Goal: Book appointment/travel/reservation

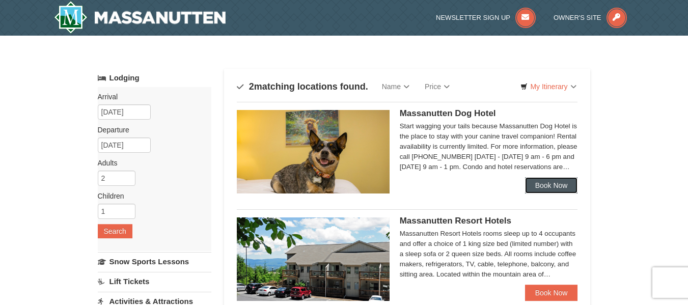
click at [542, 189] on link "Book Now" at bounding box center [551, 185] width 53 height 16
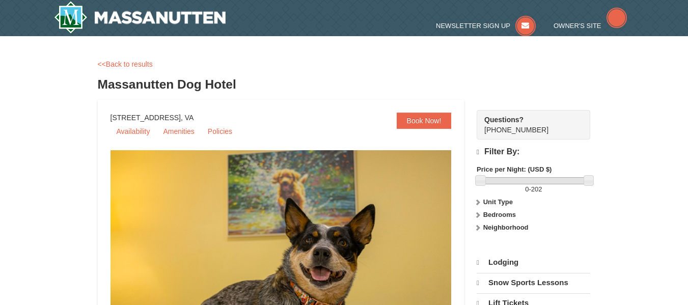
select select "9"
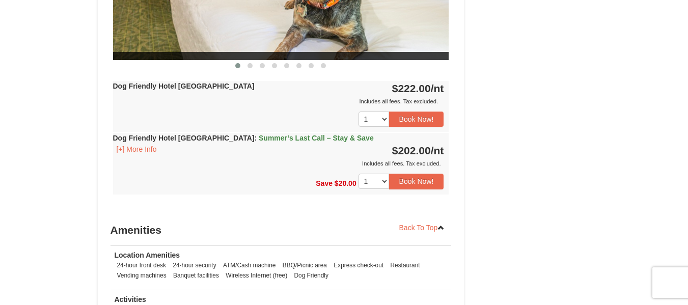
scroll to position [500, 0]
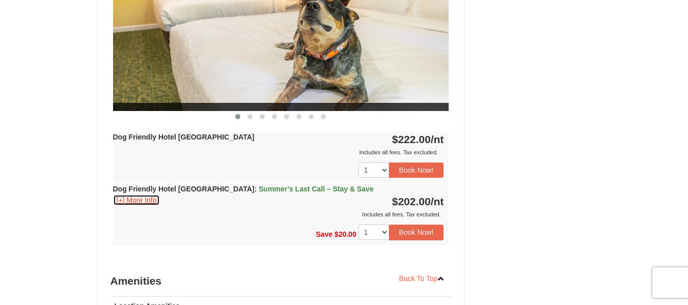
click at [141, 201] on button "[+] More Info" at bounding box center [136, 199] width 47 height 11
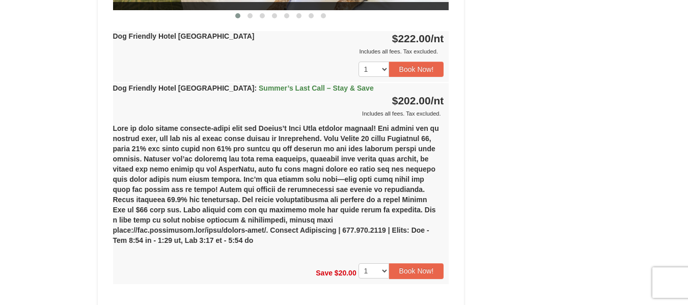
scroll to position [602, 0]
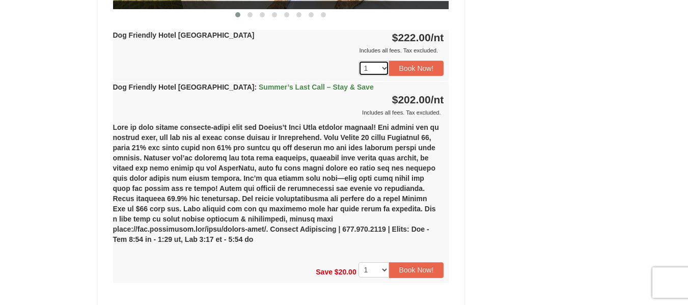
click at [381, 65] on select "1 2 3 4 5 6 7 8 9 10 11 12 13 14 15 16 17 18" at bounding box center [373, 68] width 31 height 15
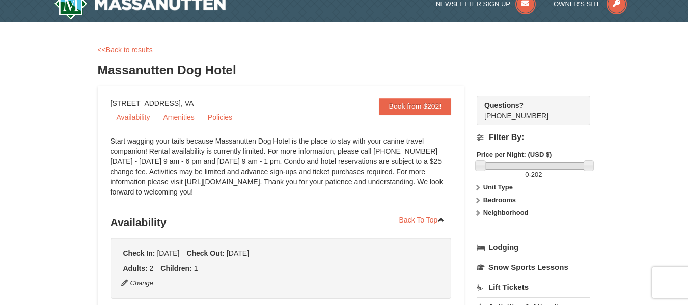
scroll to position [0, 0]
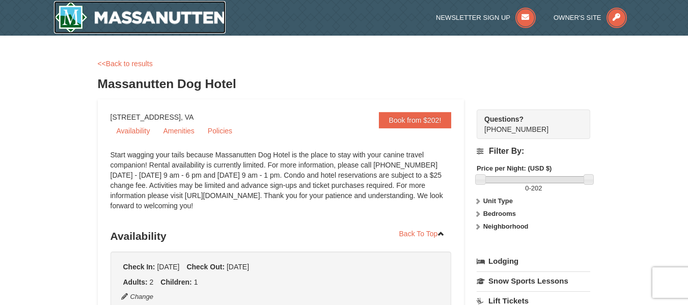
click at [109, 12] on img at bounding box center [140, 17] width 172 height 33
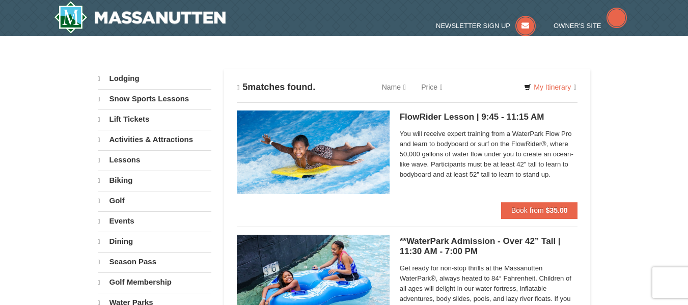
select select "9"
